Goal: Task Accomplishment & Management: Use online tool/utility

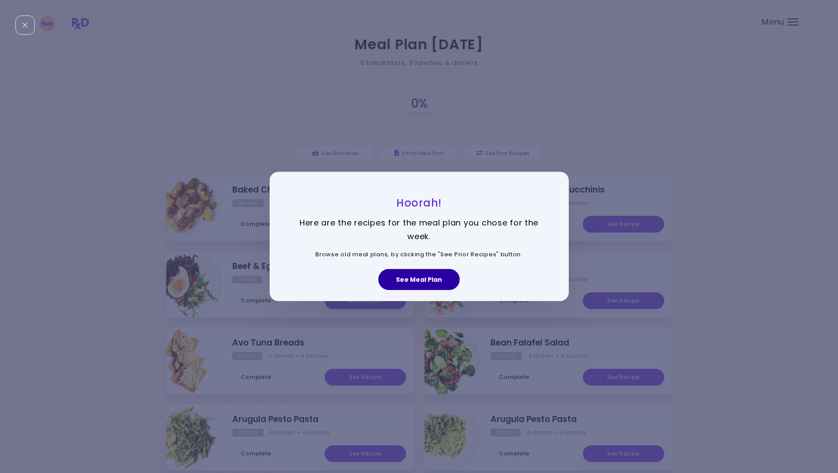
click at [438, 282] on button "See Meal Plan" at bounding box center [418, 279] width 81 height 21
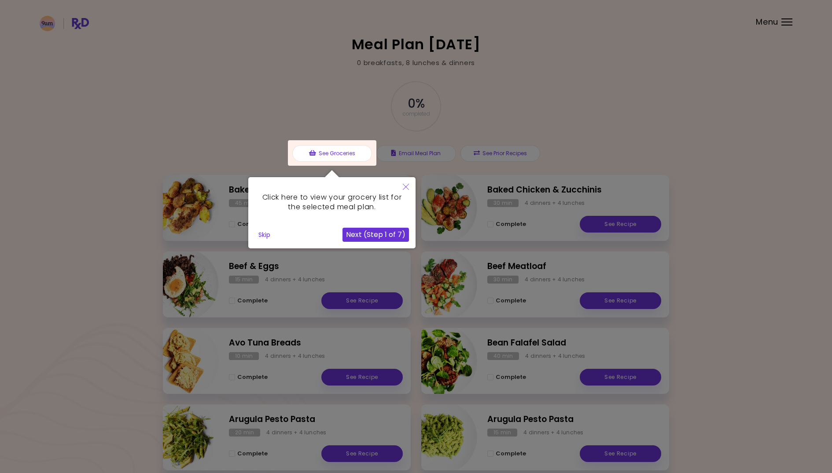
click at [438, 282] on body "**********" at bounding box center [416, 259] width 832 height 519
click at [556, 144] on div at bounding box center [416, 259] width 832 height 518
drag, startPoint x: 401, startPoint y: 191, endPoint x: 407, endPoint y: 186, distance: 7.8
click at [405, 188] on button "Close" at bounding box center [405, 187] width 19 height 21
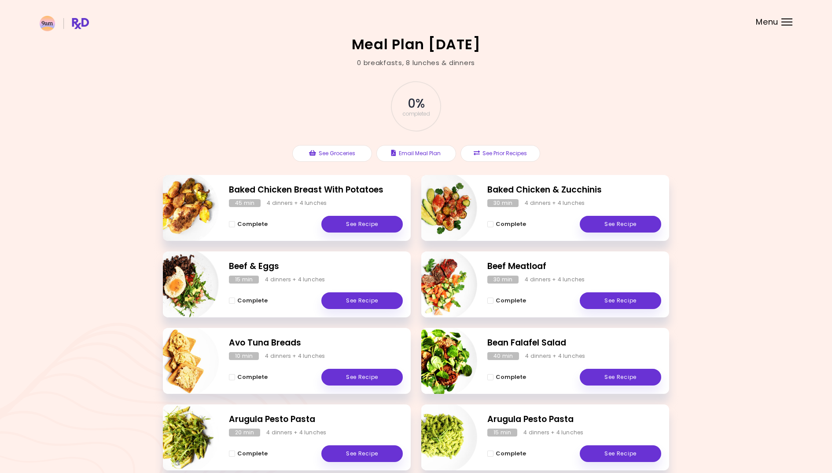
click at [793, 19] on header at bounding box center [416, 17] width 832 height 35
click at [786, 22] on div at bounding box center [786, 22] width 11 height 1
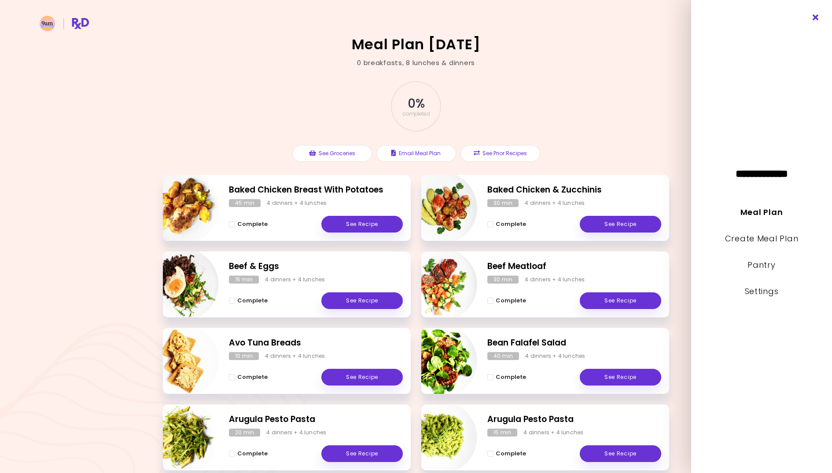
click at [815, 18] on icon "Close" at bounding box center [815, 18] width 8 height 6
